Goal: Navigation & Orientation: Understand site structure

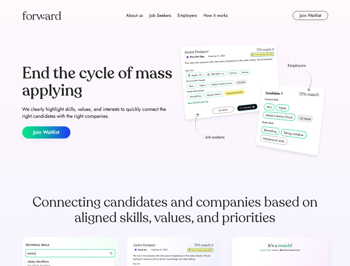
click at [175, 133] on div "End the cycle of mass applying We clearly highlight skills, values, and interes…" at bounding box center [175, 101] width 306 height 119
click at [175, 16] on div "About us Job Seekers Employers How it works" at bounding box center [177, 15] width 218 height 7
click at [42, 16] on img at bounding box center [41, 15] width 39 height 9
click at [177, 16] on div "About us Job Seekers Employers How it works" at bounding box center [177, 15] width 218 height 7
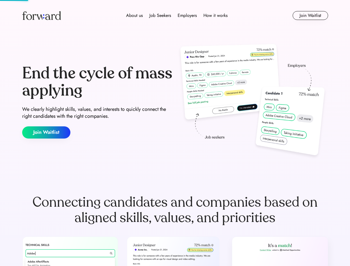
click at [134, 16] on div "About us" at bounding box center [134, 15] width 17 height 7
click at [160, 16] on div "Job Seekers" at bounding box center [160, 15] width 22 height 7
click at [187, 16] on div "Employers" at bounding box center [187, 15] width 19 height 7
click at [215, 16] on div "How it works" at bounding box center [215, 15] width 24 height 7
click at [310, 16] on button "Join Waitlist" at bounding box center [310, 15] width 35 height 9
